Goal: Navigation & Orientation: Go to known website

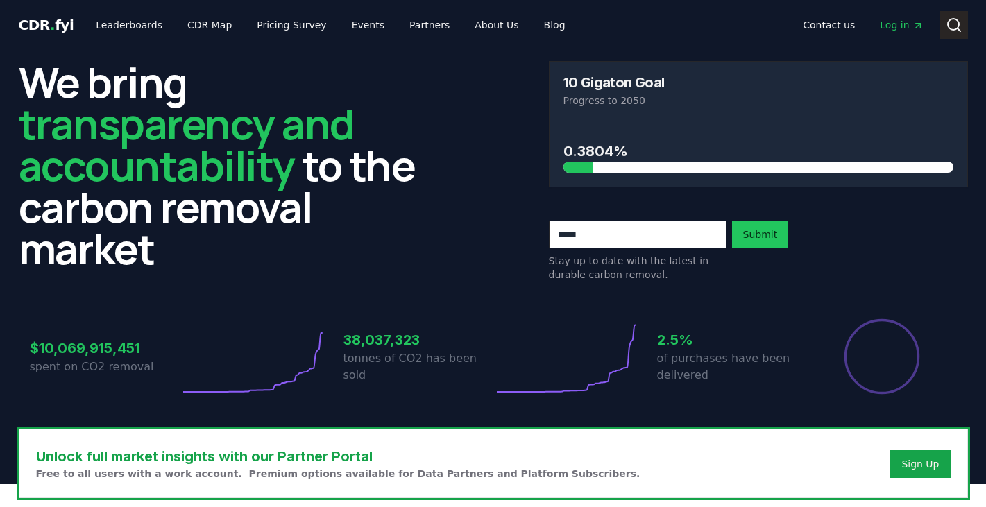
click at [959, 37] on button "Search" at bounding box center [954, 25] width 28 height 28
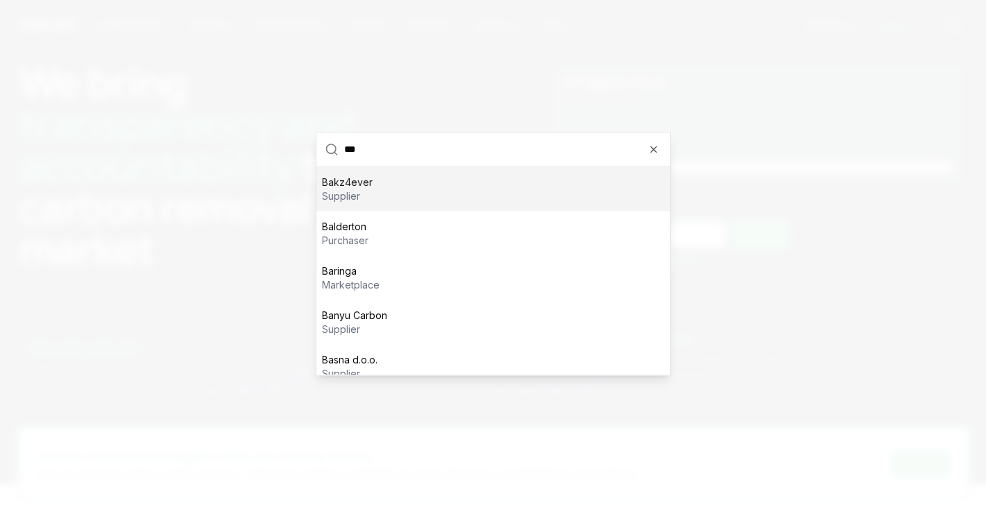
type input "****"
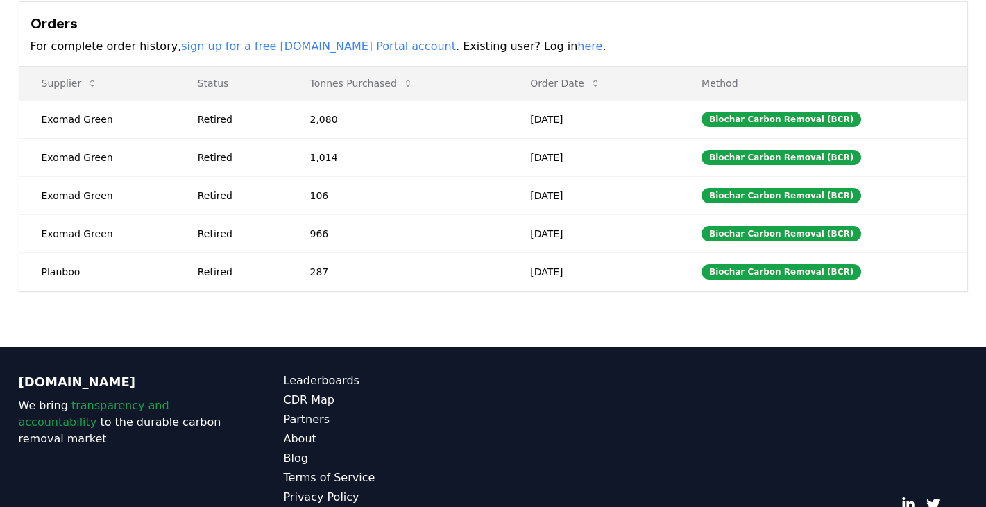
scroll to position [408, 0]
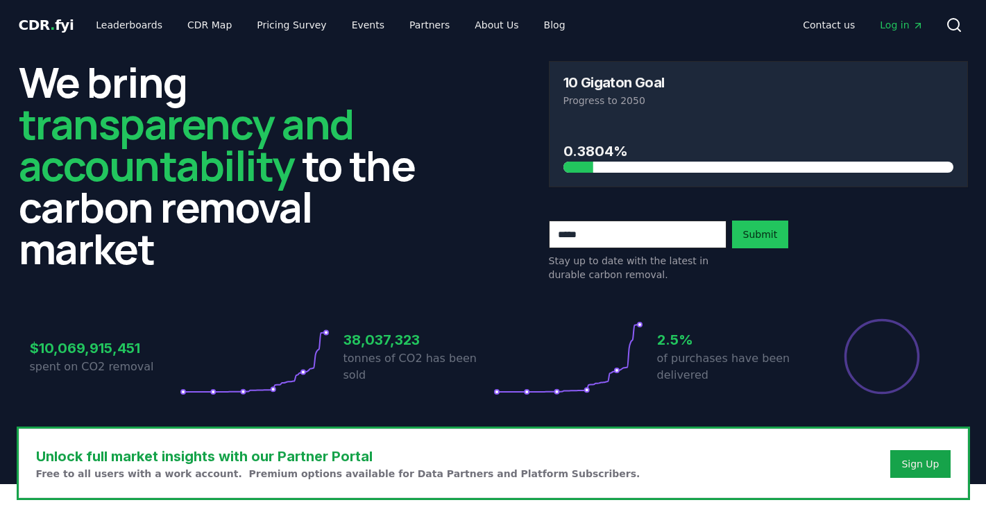
click at [896, 28] on span "Log in" at bounding box center [901, 25] width 43 height 14
